Goal: Find specific page/section: Find specific page/section

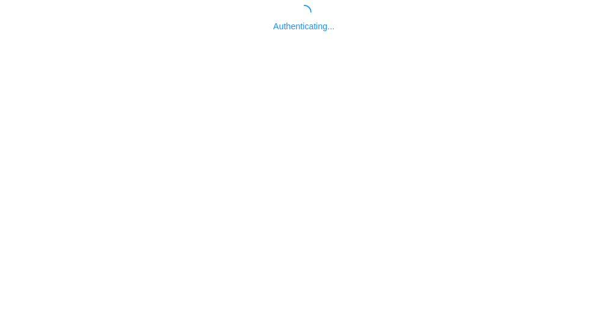
click at [248, 268] on body "Authenticating..." at bounding box center [304, 170] width 608 height 331
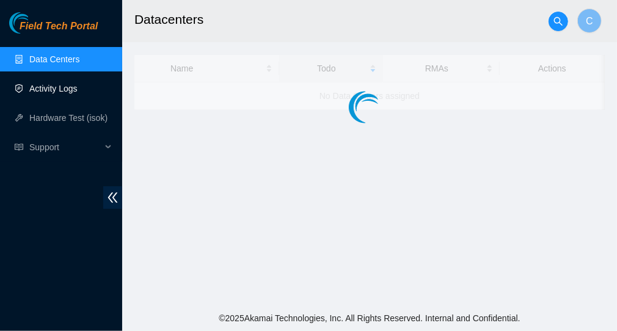
click at [42, 86] on link "Activity Logs" at bounding box center [53, 89] width 48 height 10
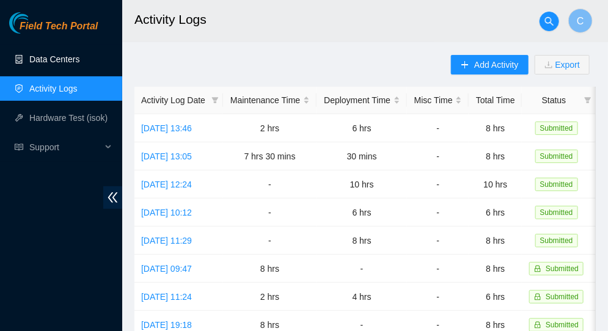
click at [45, 54] on link "Data Centers" at bounding box center [54, 59] width 50 height 10
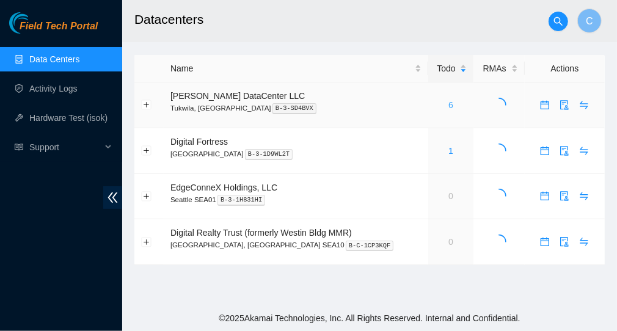
click at [449, 104] on link "6" at bounding box center [451, 105] width 5 height 10
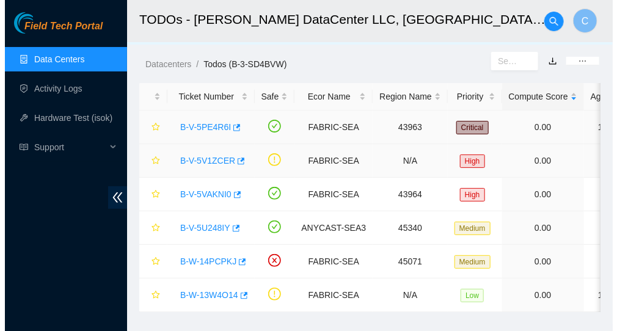
scroll to position [46, 0]
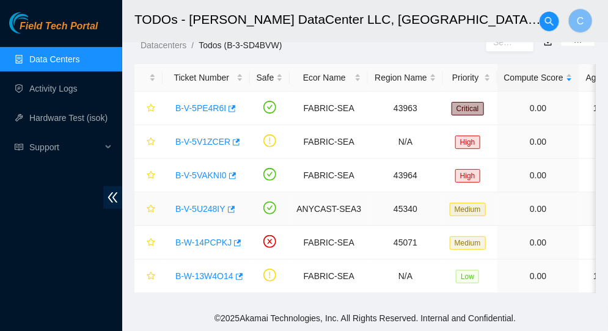
click at [200, 204] on link "B-V-5U248IY" at bounding box center [200, 209] width 50 height 10
